Goal: Task Accomplishment & Management: Use online tool/utility

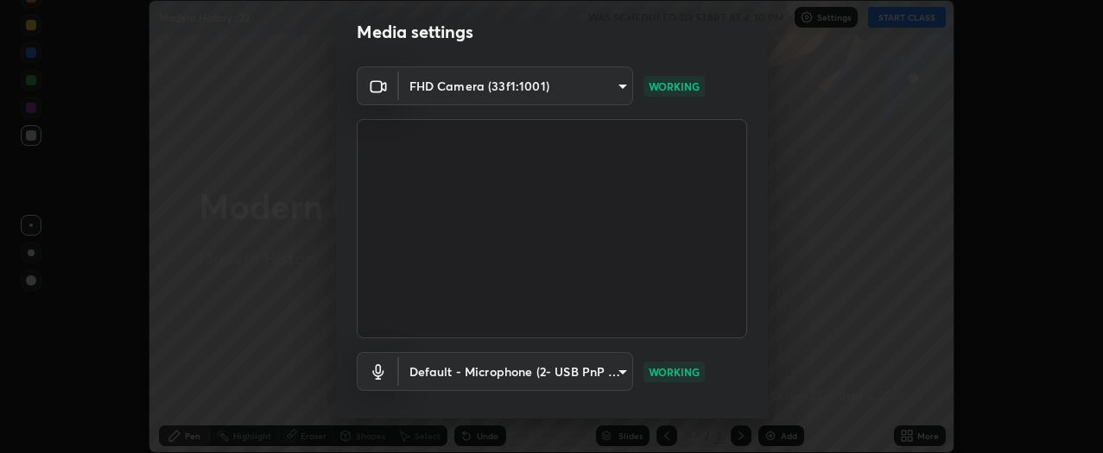
scroll to position [113, 0]
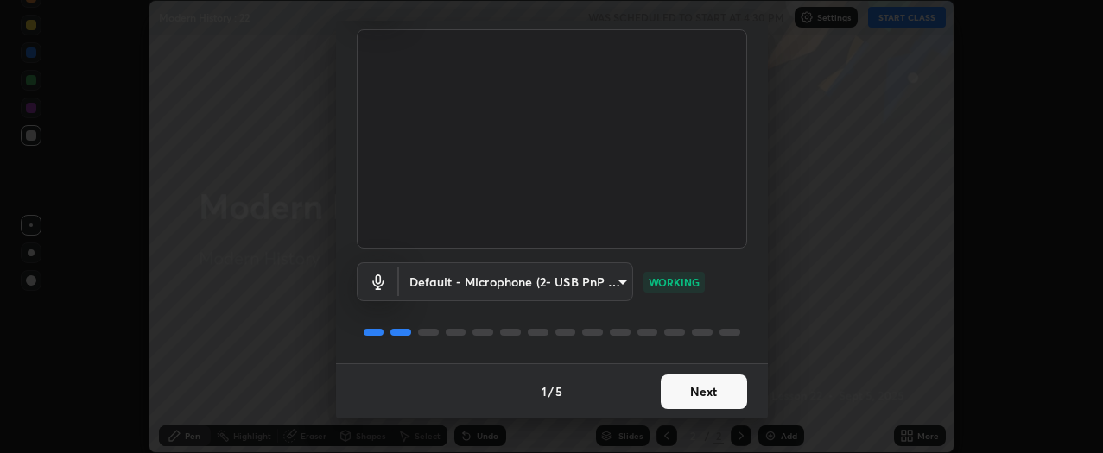
click at [706, 380] on button "Next" at bounding box center [704, 392] width 86 height 35
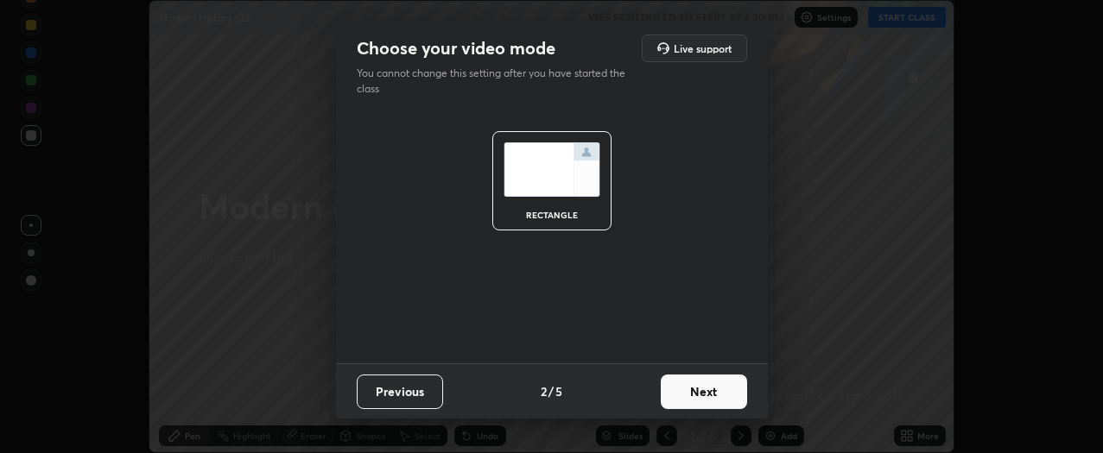
scroll to position [0, 0]
click at [706, 386] on button "Next" at bounding box center [704, 392] width 86 height 35
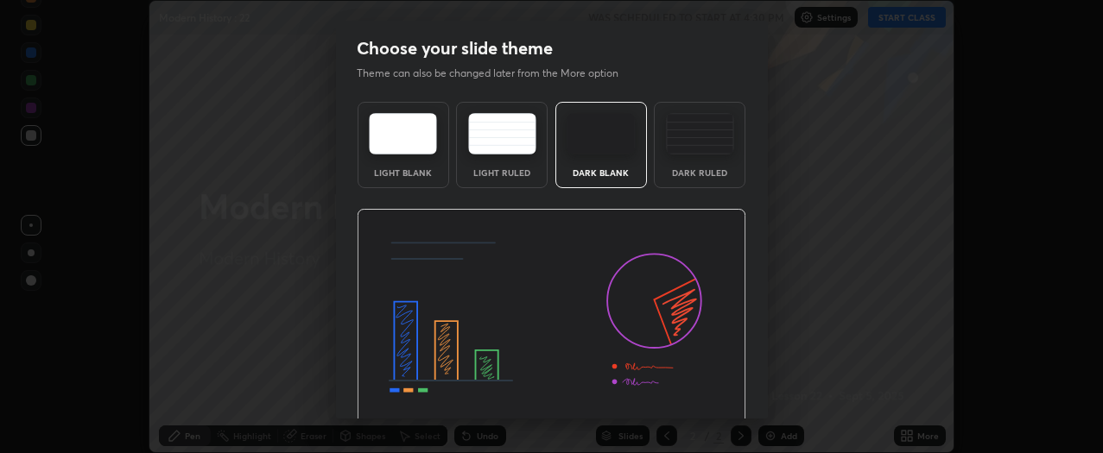
click at [708, 390] on img at bounding box center [552, 318] width 390 height 219
click at [713, 392] on img at bounding box center [552, 318] width 390 height 219
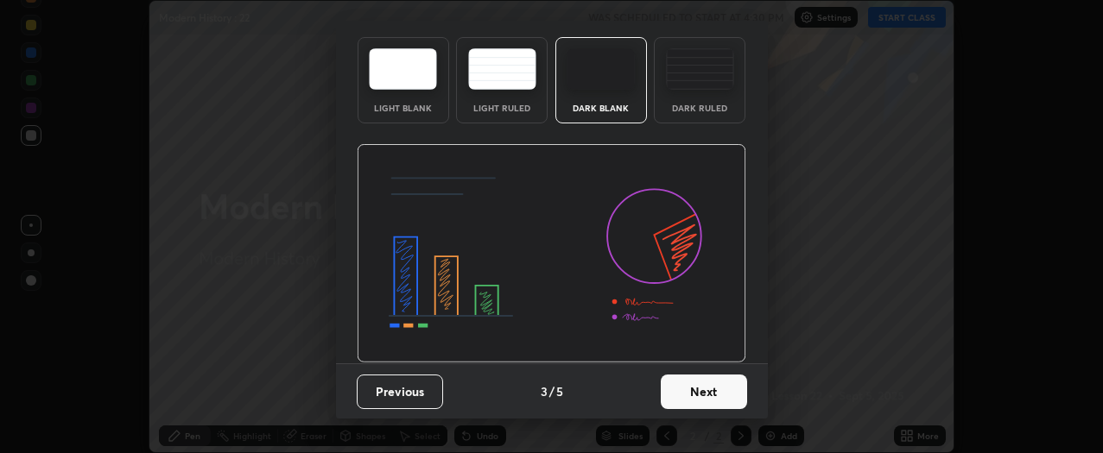
click at [704, 390] on button "Next" at bounding box center [704, 392] width 86 height 35
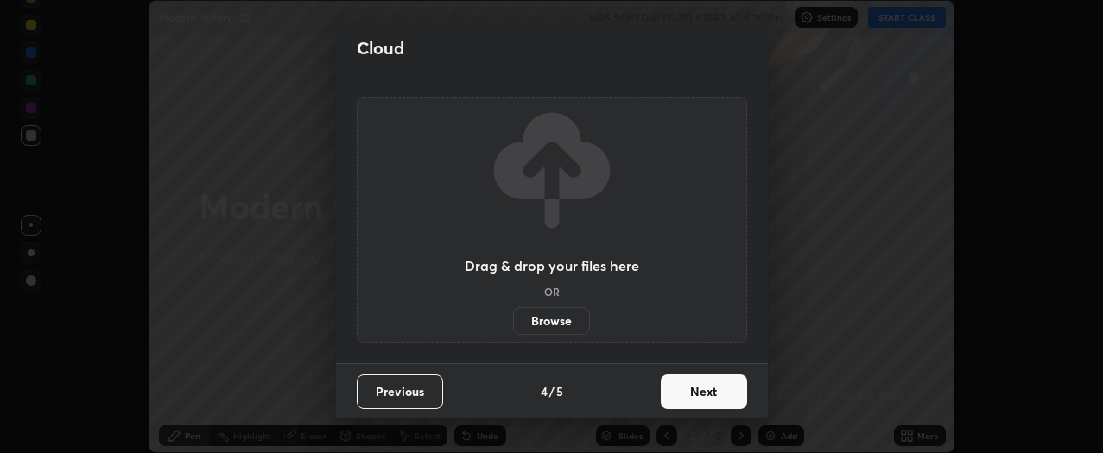
click at [700, 391] on button "Next" at bounding box center [704, 392] width 86 height 35
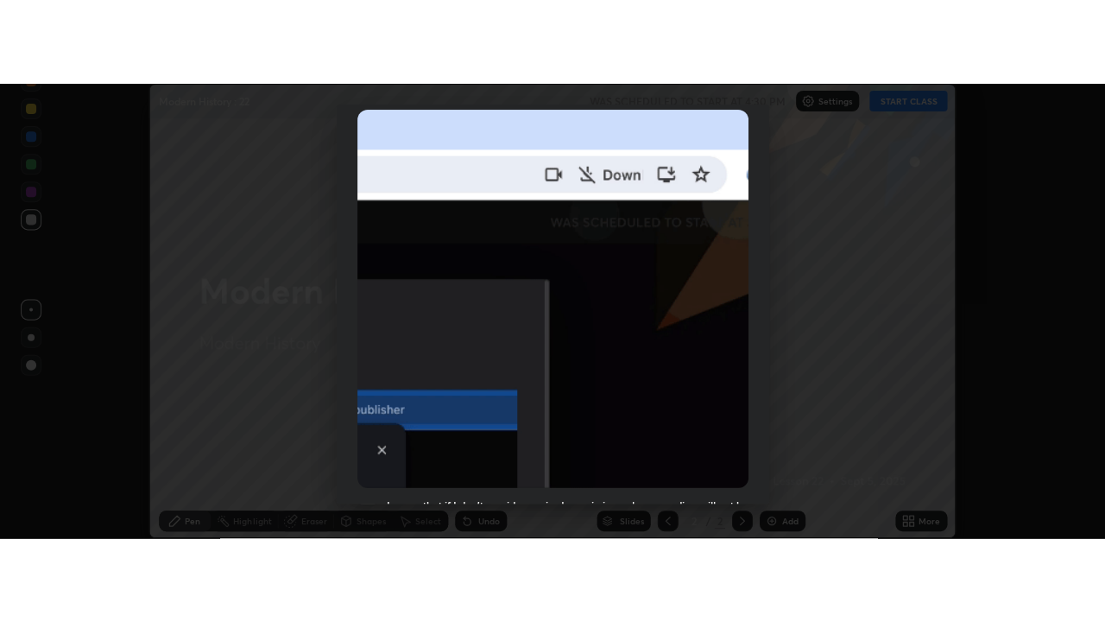
scroll to position [466, 0]
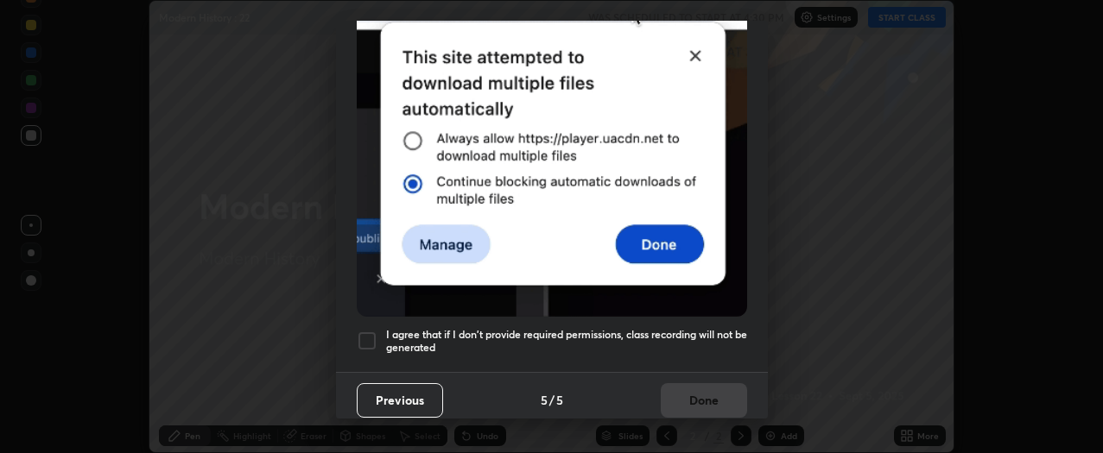
click at [367, 331] on div at bounding box center [367, 341] width 21 height 21
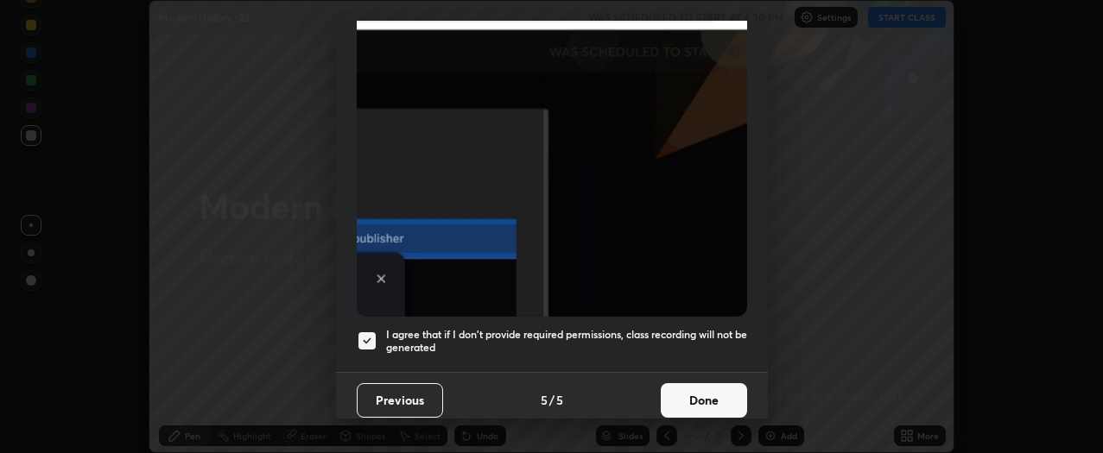
click at [691, 390] on button "Done" at bounding box center [704, 400] width 86 height 35
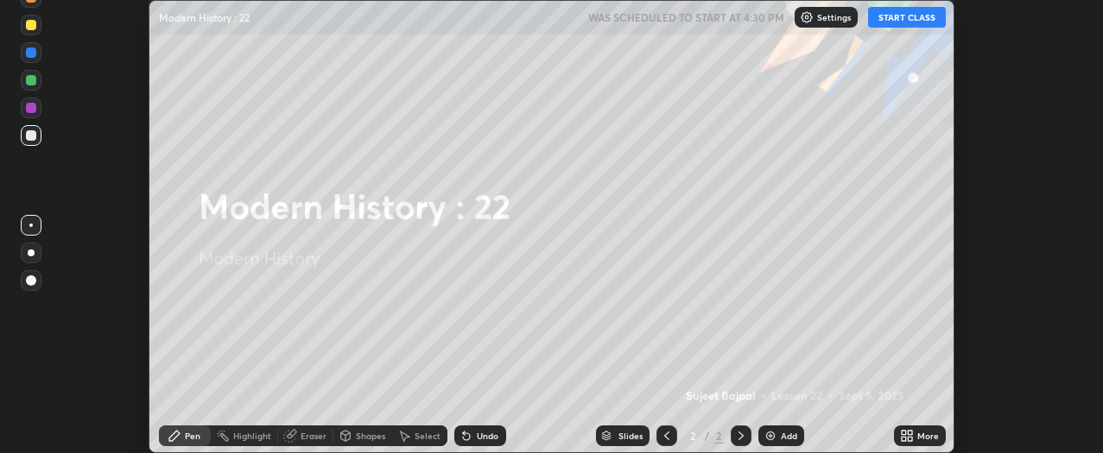
click at [905, 435] on icon at bounding box center [904, 433] width 4 height 4
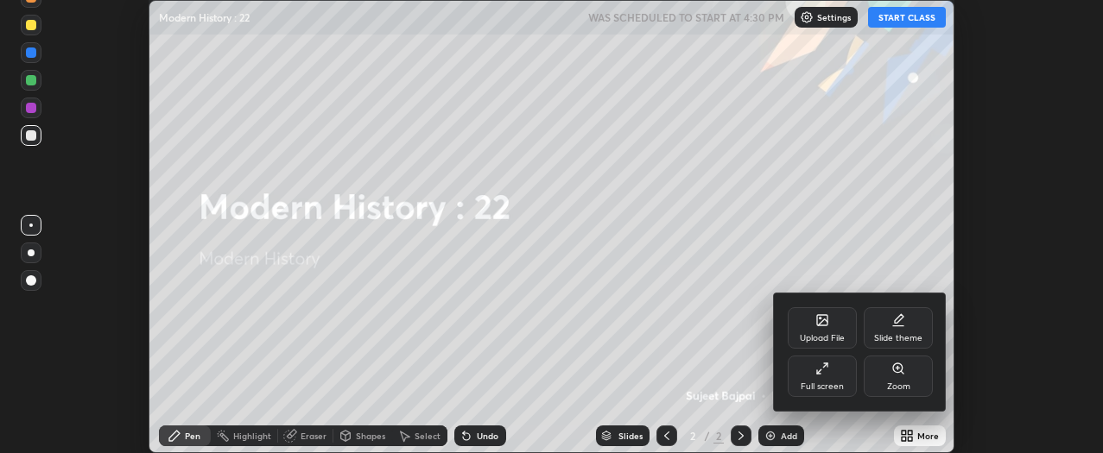
click at [837, 381] on div "Full screen" at bounding box center [822, 376] width 69 height 41
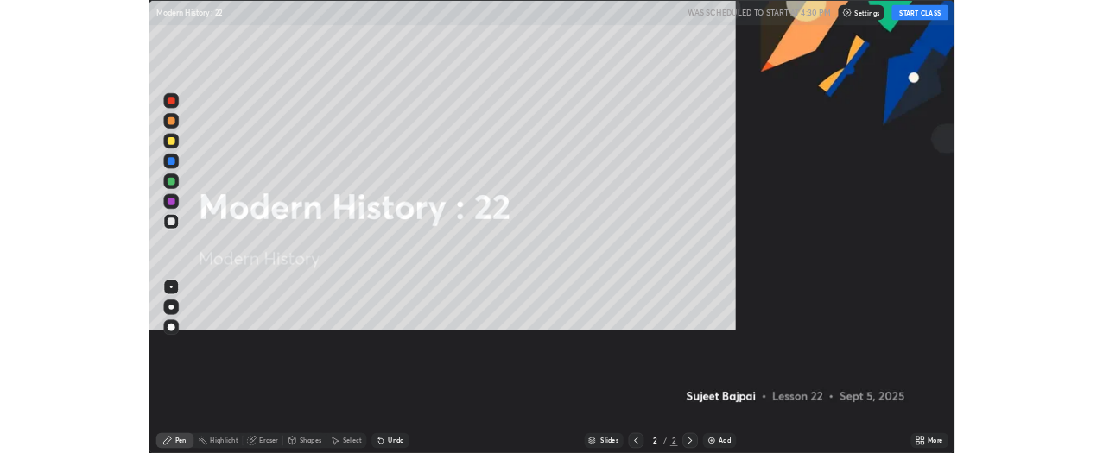
scroll to position [622, 1105]
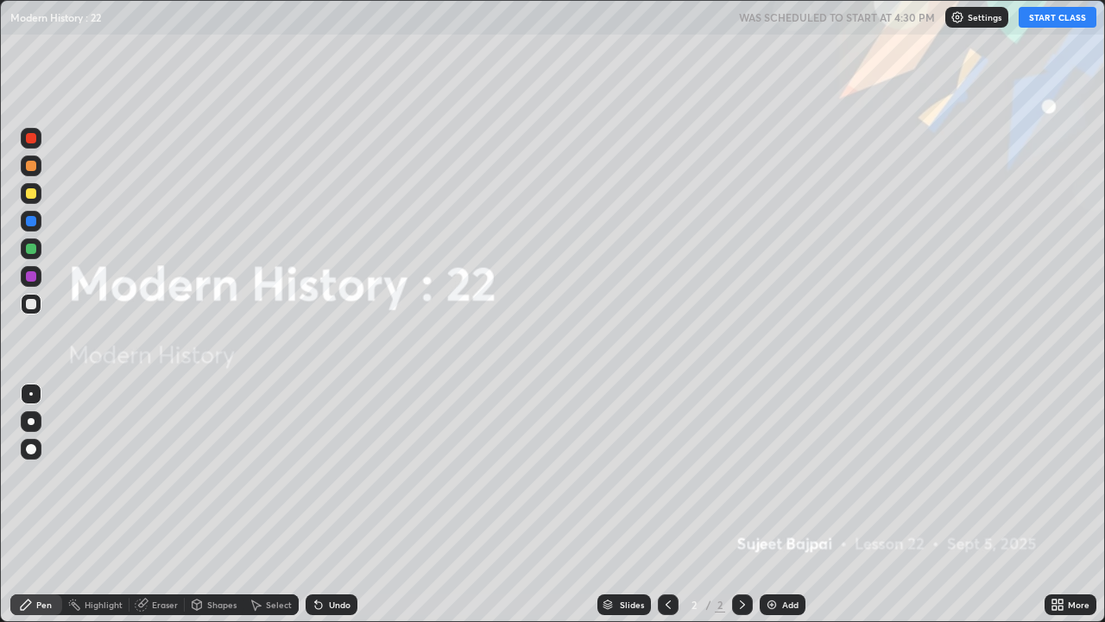
click at [1061, 453] on icon at bounding box center [1061, 601] width 4 height 4
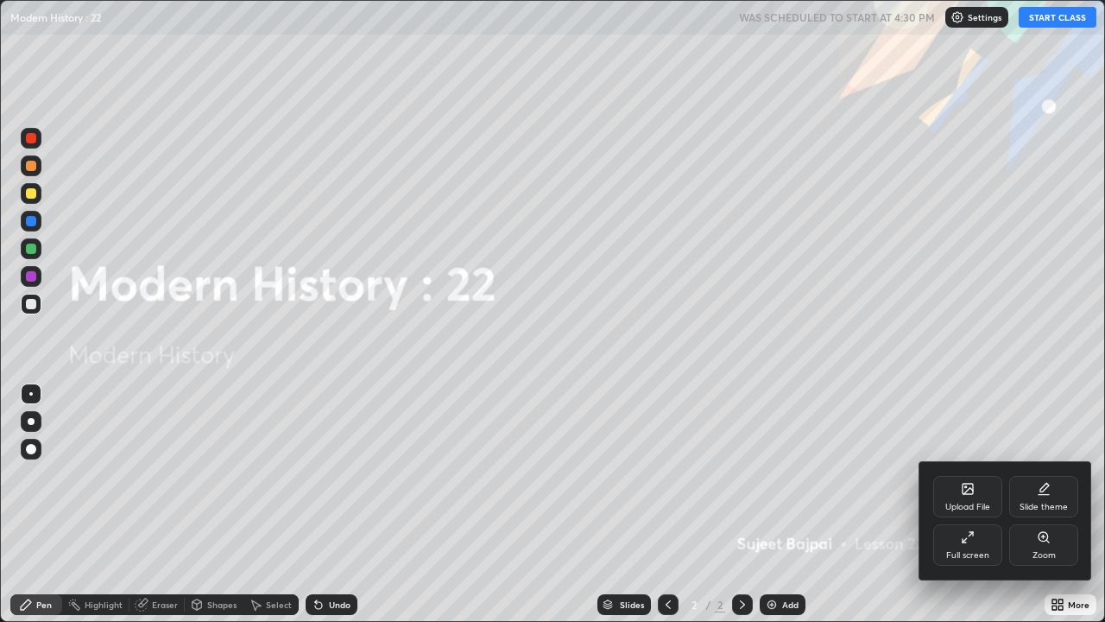
click at [974, 453] on div "Upload File" at bounding box center [968, 496] width 69 height 41
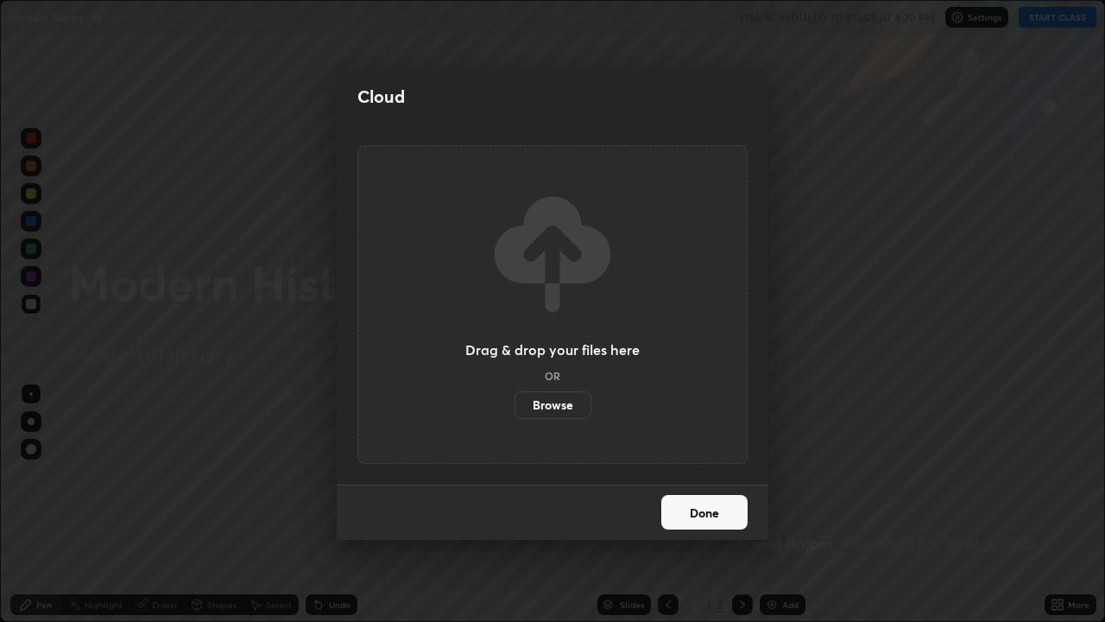
click at [564, 408] on label "Browse" at bounding box center [553, 405] width 77 height 28
click at [515, 408] on input "Browse" at bounding box center [515, 405] width 0 height 28
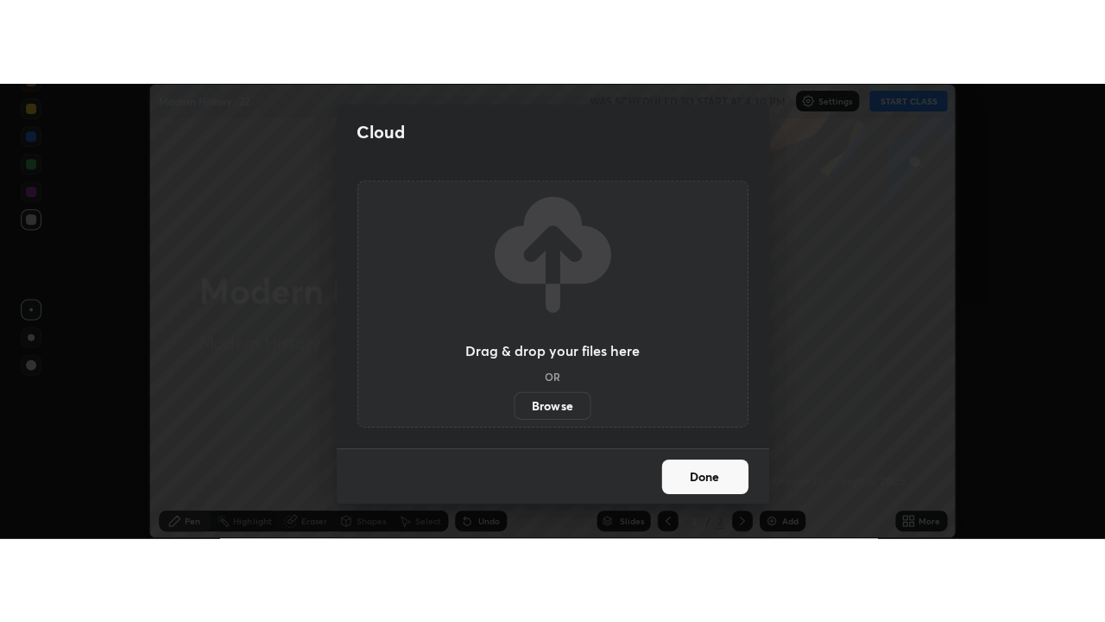
scroll to position [85913, 85264]
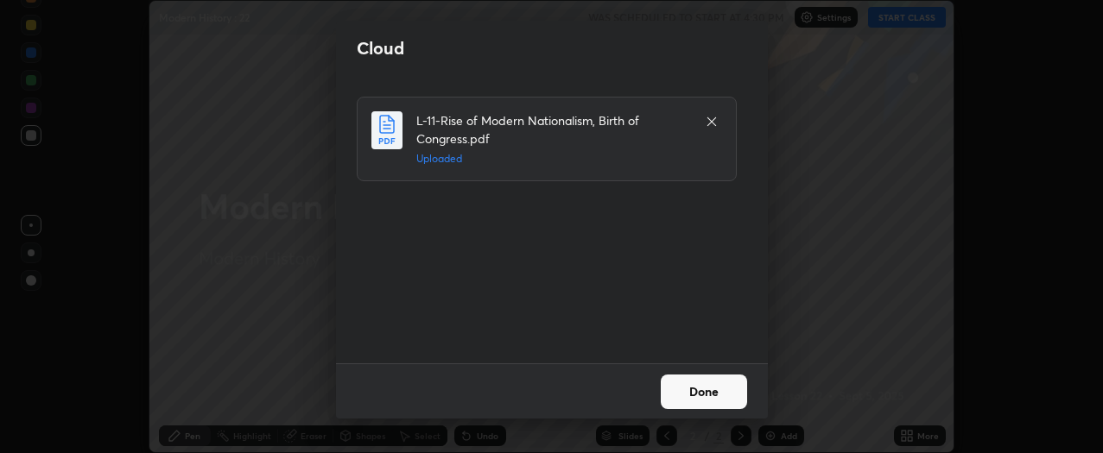
click at [697, 398] on button "Done" at bounding box center [704, 392] width 86 height 35
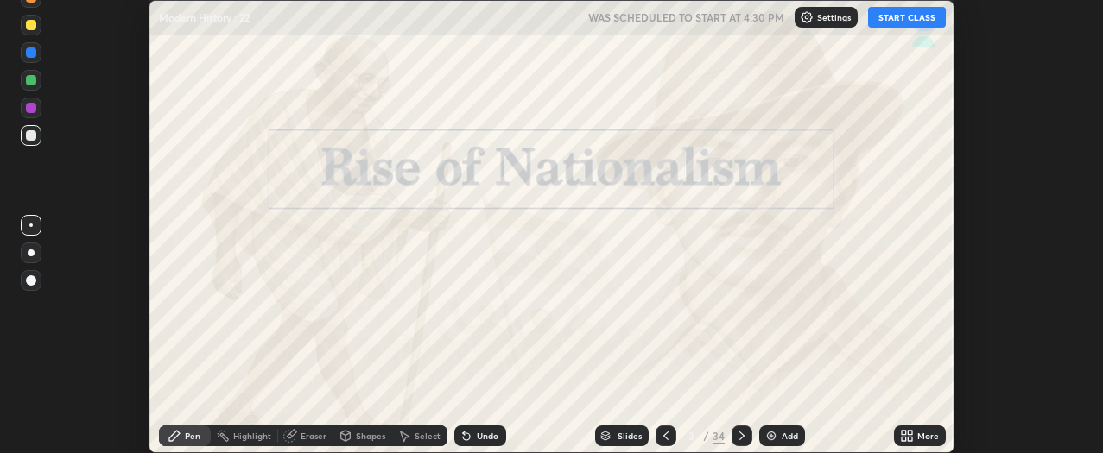
click at [912, 434] on icon at bounding box center [910, 433] width 4 height 4
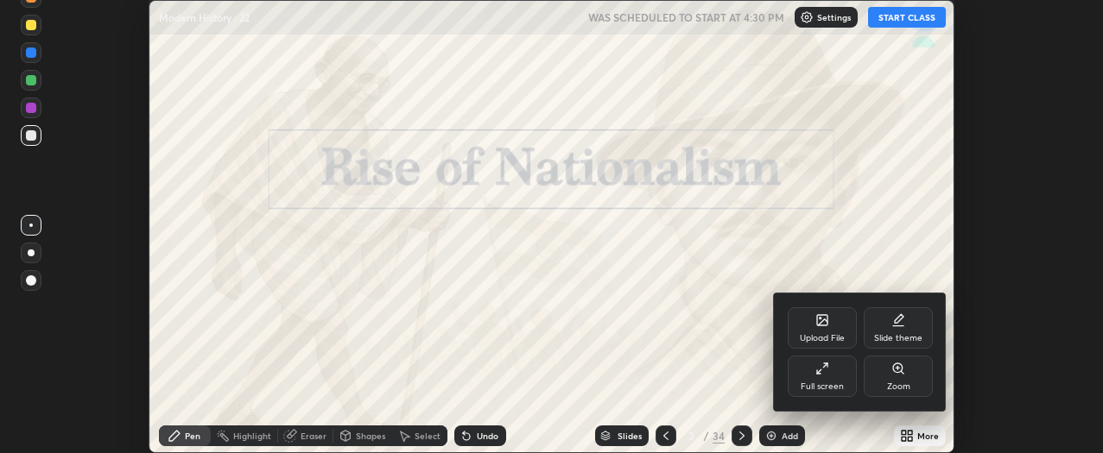
click at [828, 376] on div "Full screen" at bounding box center [822, 376] width 69 height 41
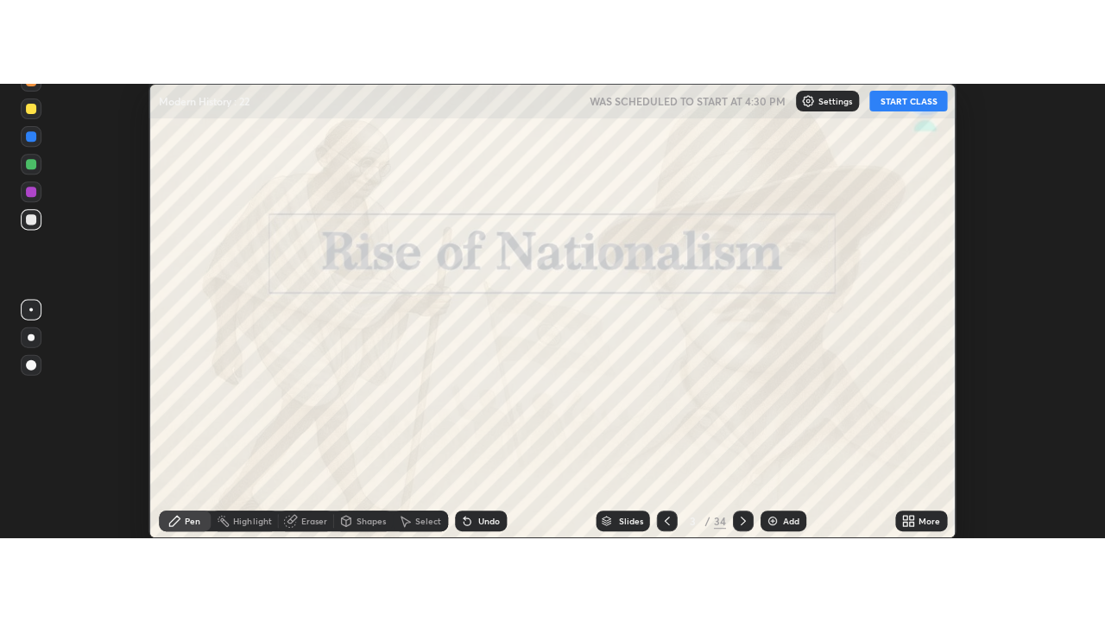
scroll to position [622, 1105]
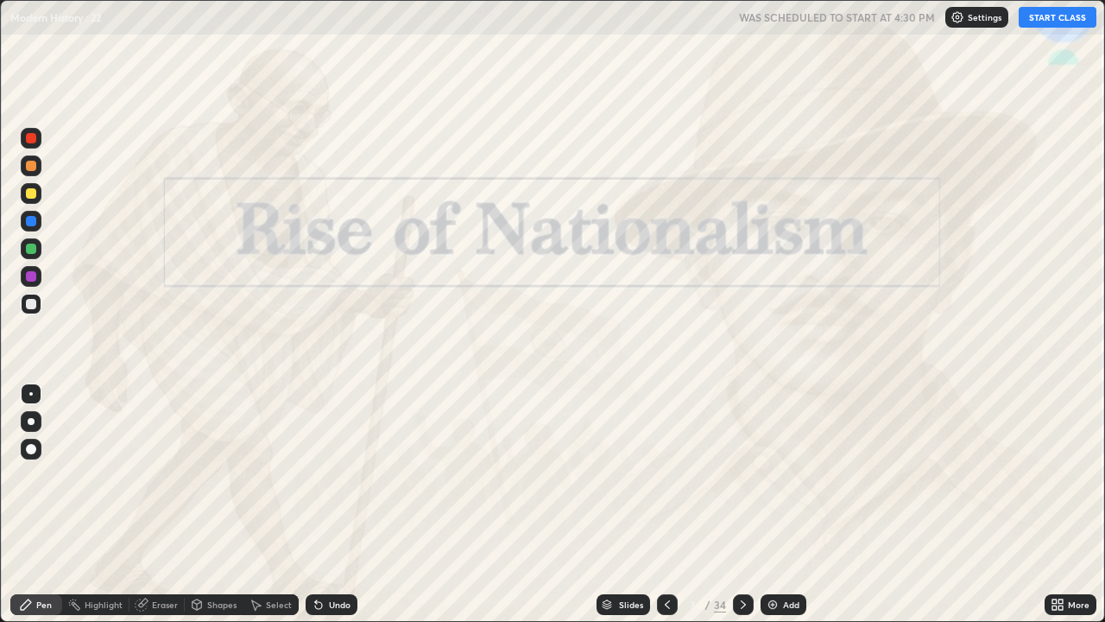
click at [638, 453] on div "Slides" at bounding box center [631, 604] width 24 height 9
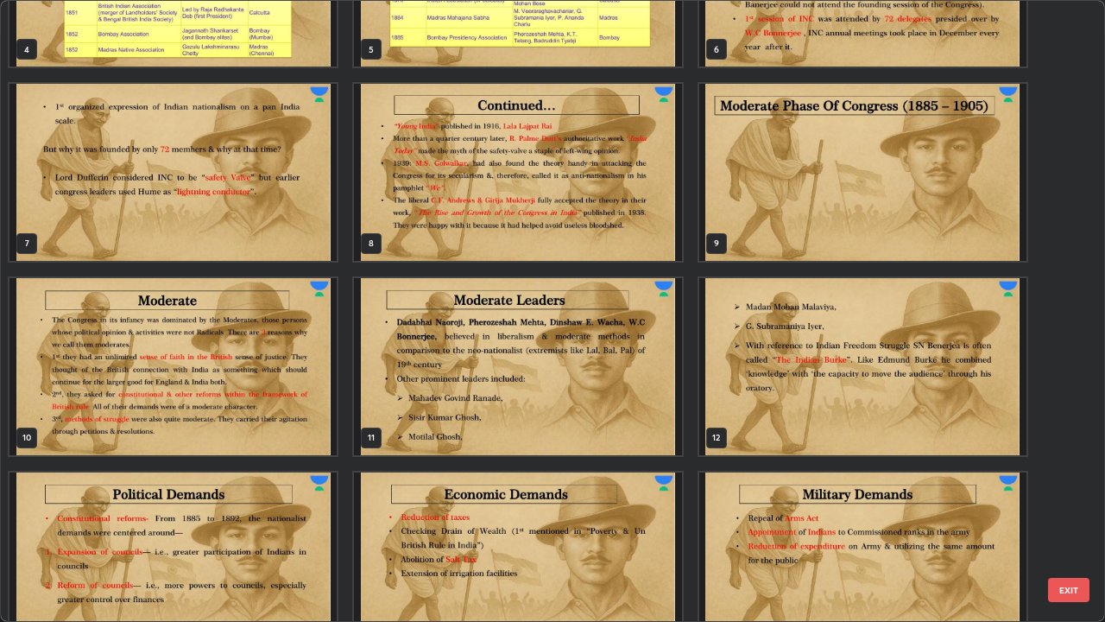
scroll to position [253, 0]
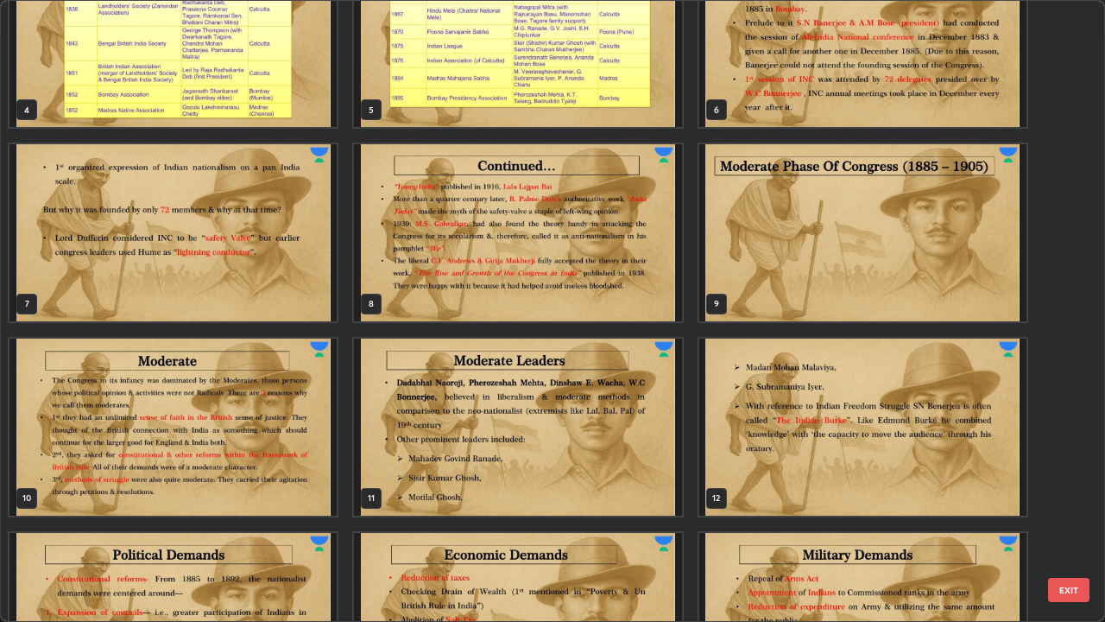
click at [658, 265] on img "grid" at bounding box center [517, 232] width 327 height 177
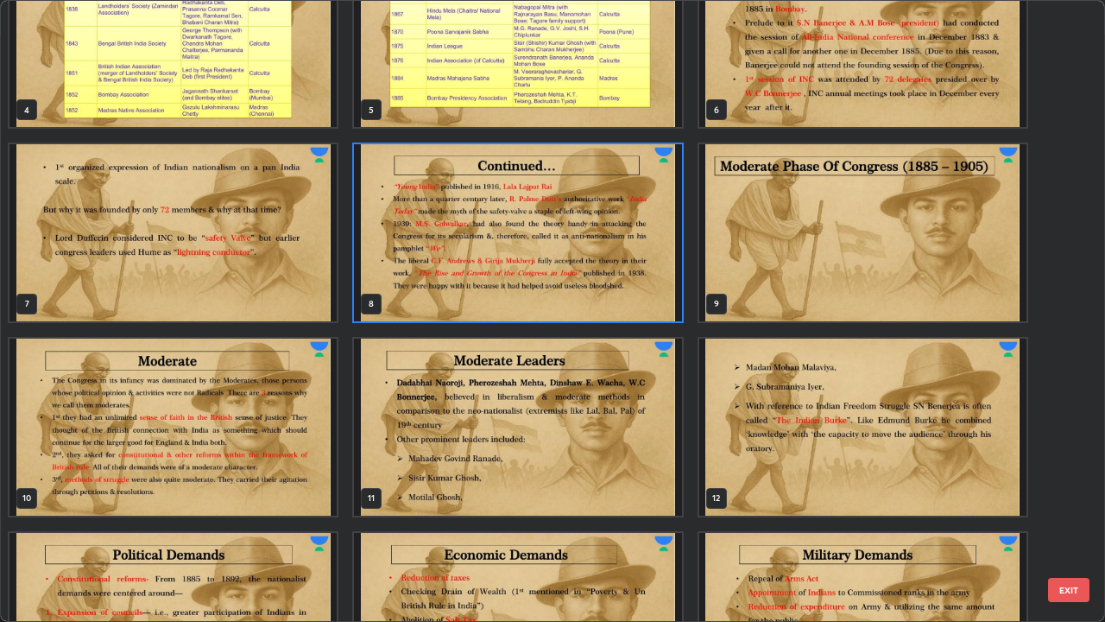
click at [654, 263] on img "grid" at bounding box center [517, 232] width 327 height 177
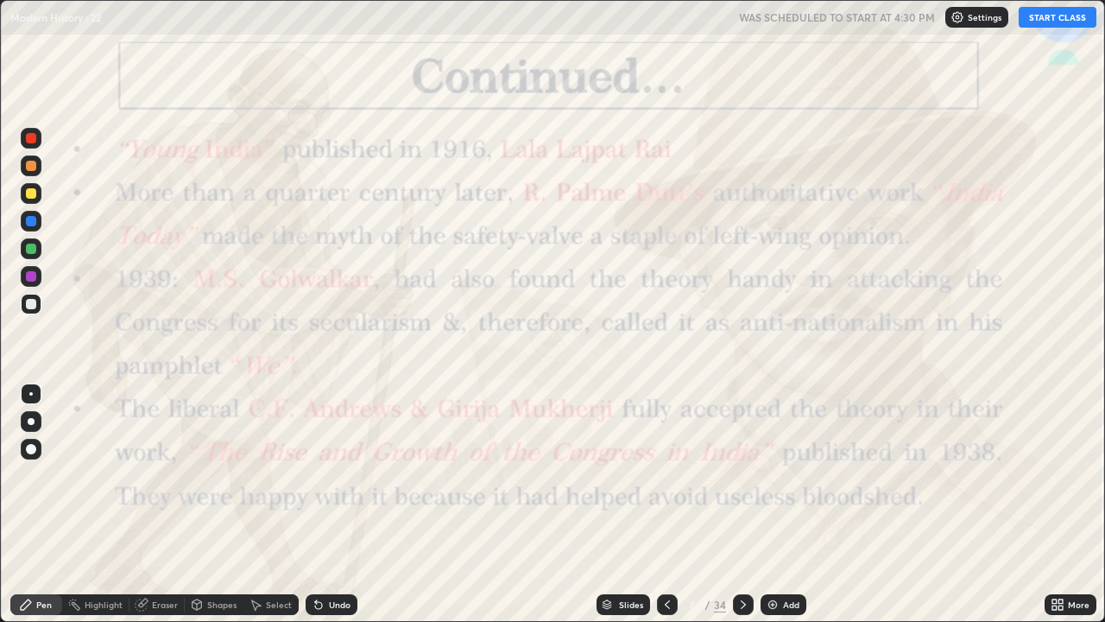
click at [785, 453] on div "Add" at bounding box center [791, 604] width 16 height 9
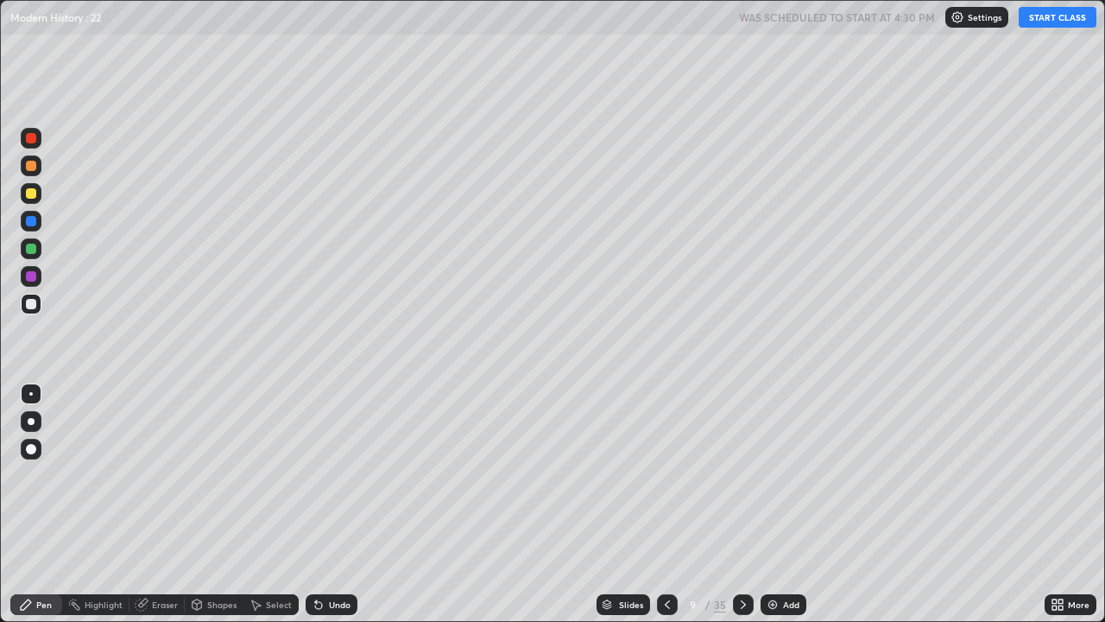
click at [779, 453] on div "Add" at bounding box center [784, 604] width 46 height 21
click at [778, 453] on div "Add" at bounding box center [784, 604] width 46 height 21
click at [777, 453] on img at bounding box center [773, 605] width 14 height 14
click at [666, 453] on icon at bounding box center [668, 605] width 14 height 14
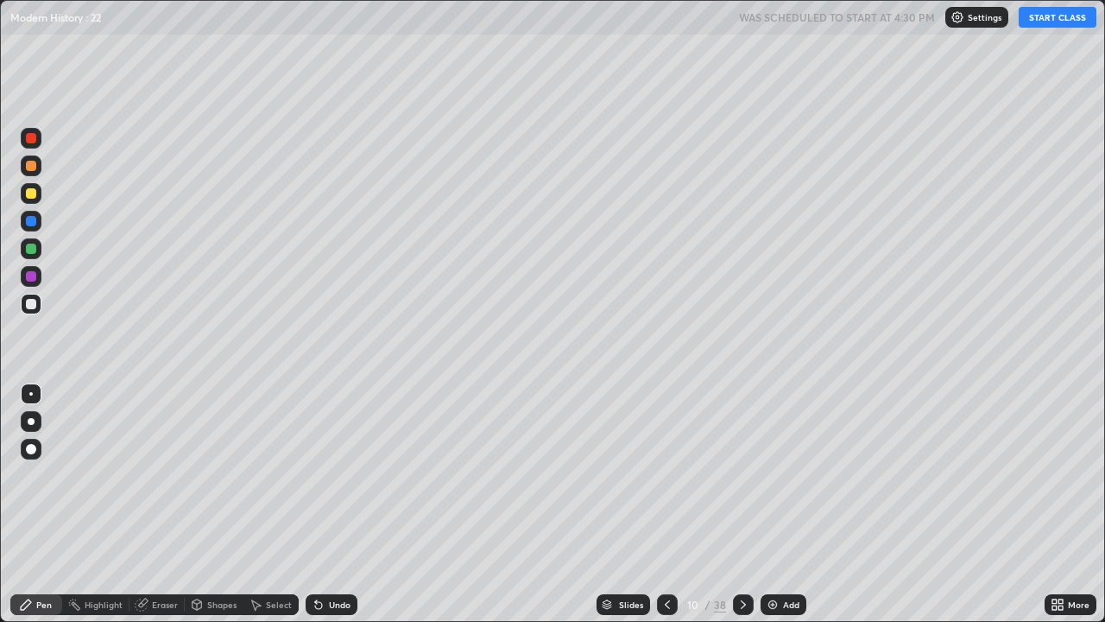
click at [666, 453] on icon at bounding box center [668, 605] width 14 height 14
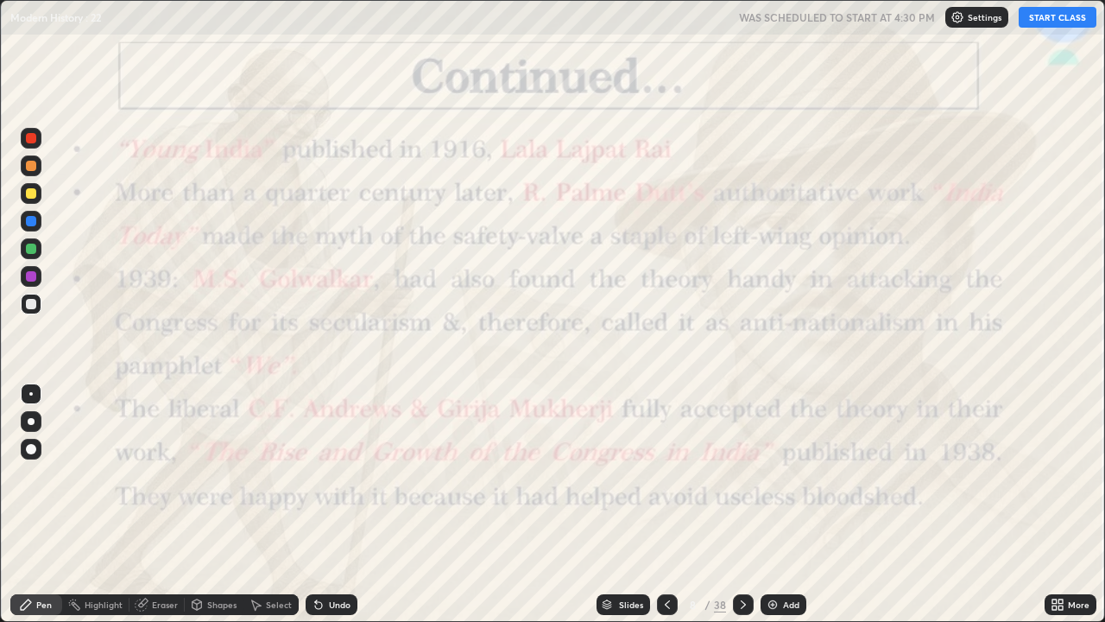
click at [741, 453] on icon at bounding box center [744, 605] width 14 height 14
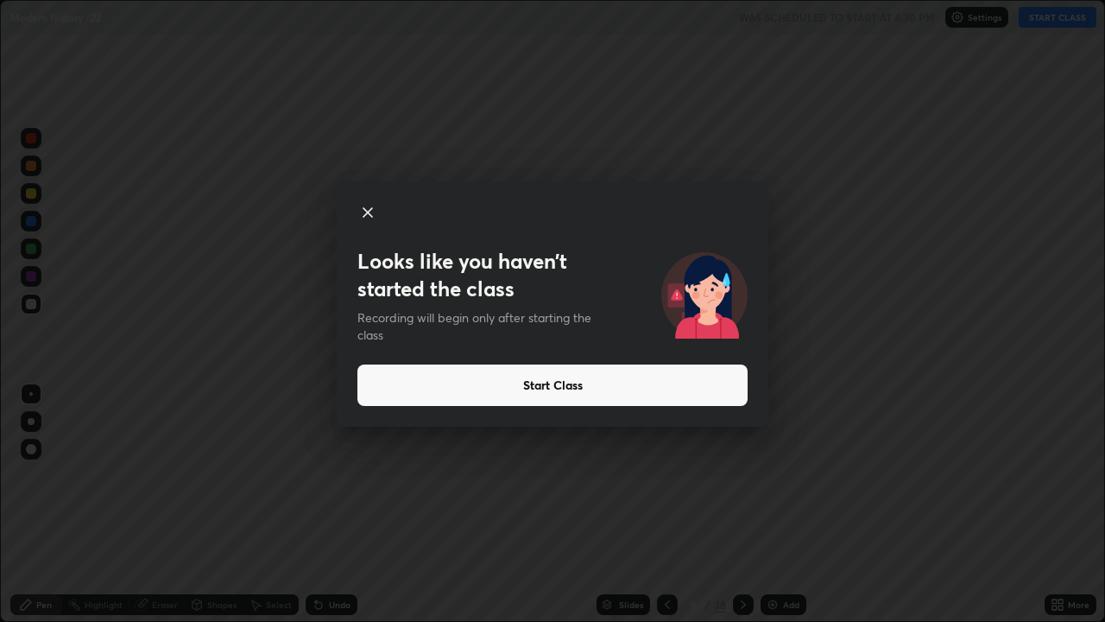
click at [706, 383] on button "Start Class" at bounding box center [553, 384] width 390 height 41
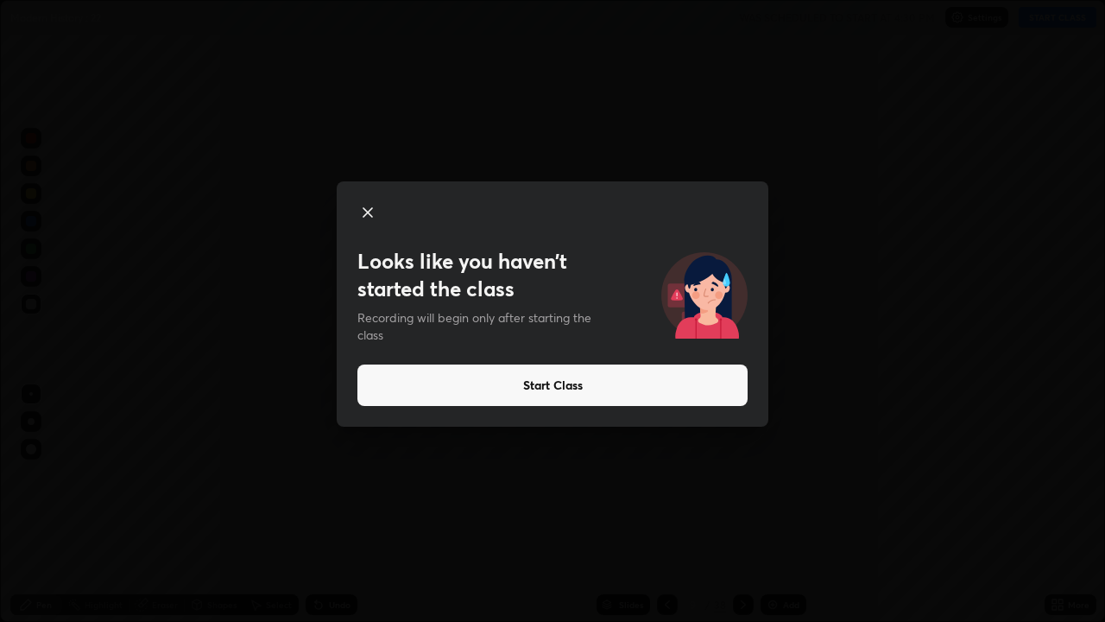
click at [583, 390] on button "Start Class" at bounding box center [553, 384] width 390 height 41
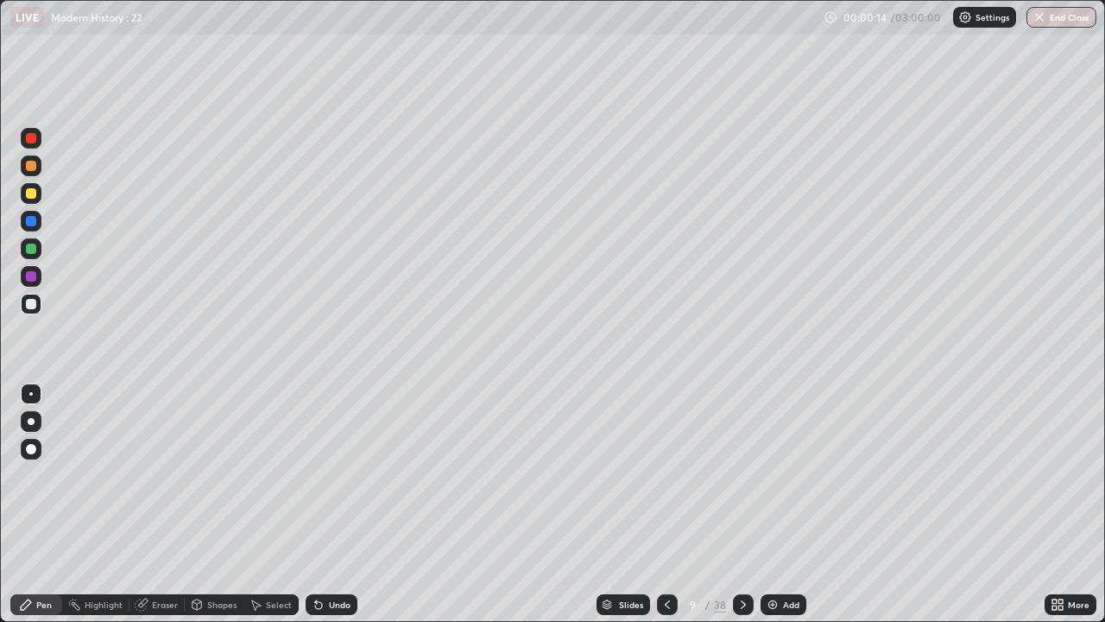
click at [337, 453] on div "Undo" at bounding box center [340, 604] width 22 height 9
click at [38, 198] on div at bounding box center [31, 193] width 21 height 21
click at [329, 453] on div "Undo" at bounding box center [340, 604] width 22 height 9
click at [332, 453] on div "Undo" at bounding box center [332, 604] width 52 height 21
click at [324, 453] on div "Undo" at bounding box center [332, 604] width 52 height 21
